Goal: Task Accomplishment & Management: Complete application form

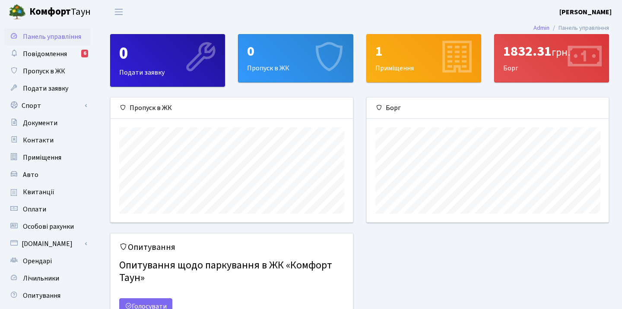
scroll to position [125, 242]
click at [270, 60] on div "0" at bounding box center [295, 51] width 97 height 16
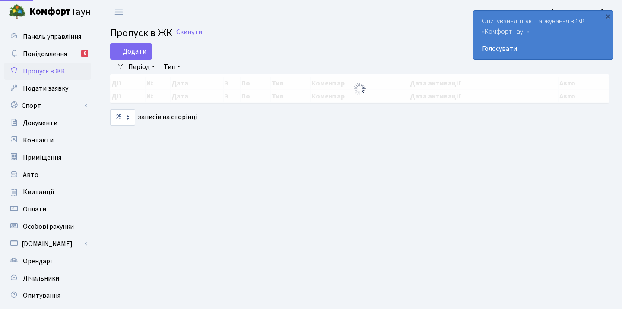
select select "25"
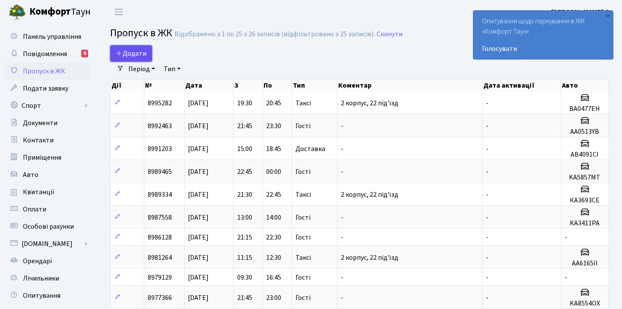
click at [132, 52] on span "Додати" at bounding box center [131, 53] width 31 height 9
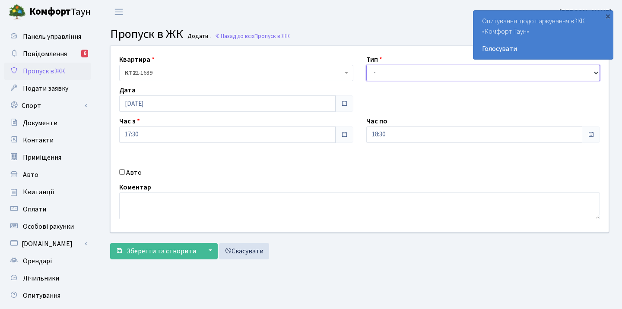
click at [381, 73] on select "- Доставка Таксі Гості Сервіс" at bounding box center [483, 73] width 234 height 16
select select "3"
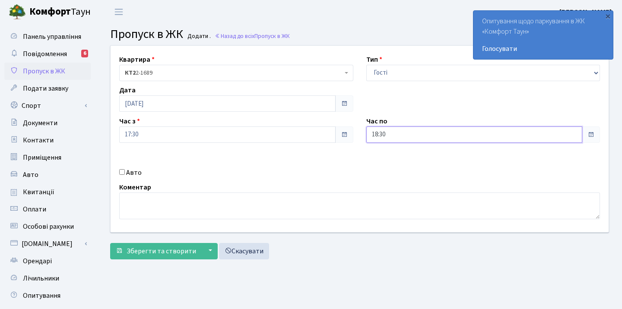
click at [406, 137] on input "18:30" at bounding box center [474, 134] width 216 height 16
click at [388, 162] on icon at bounding box center [389, 164] width 23 height 23
type input "19:30"
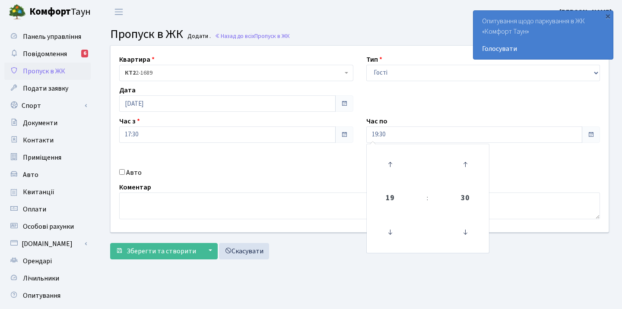
click at [528, 177] on div "Квартира <b>КТ2</b>&nbsp;&nbsp;&nbsp;2-1689 КТ2 2-1689 Тип - Доставка Таксі Гос…" at bounding box center [359, 139] width 511 height 186
click at [122, 172] on input "Авто" at bounding box center [122, 172] width 6 height 6
checkbox input "true"
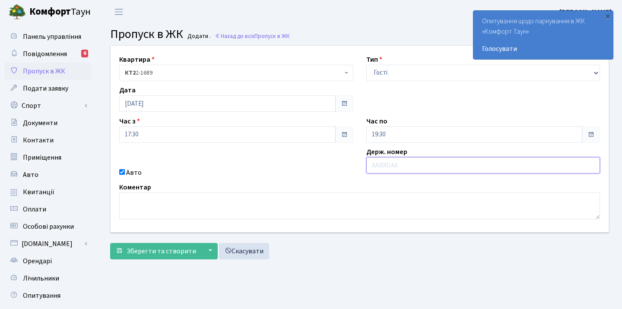
paste input "АА 7766"
click at [379, 164] on input "АА 7766" at bounding box center [483, 165] width 234 height 16
click at [405, 164] on input "АА7766" at bounding box center [483, 165] width 234 height 16
paste input "К"
paste input "КХ"
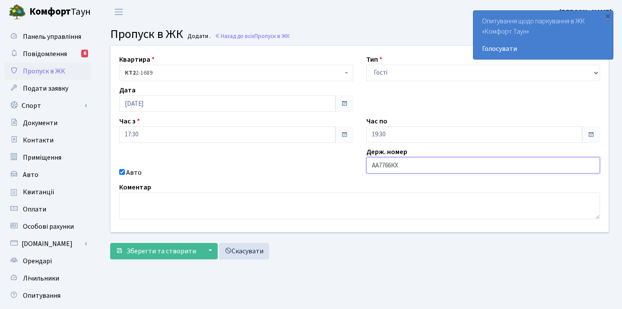
type input "АА7766КХ"
click at [280, 168] on div "Авто" at bounding box center [236, 172] width 247 height 10
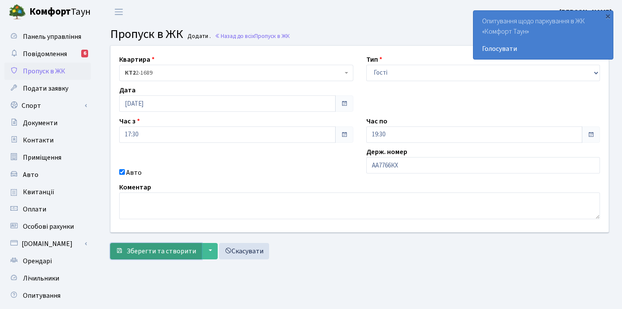
click at [161, 252] on span "Зберегти та створити" at bounding box center [161, 250] width 70 height 9
